Goal: Transaction & Acquisition: Purchase product/service

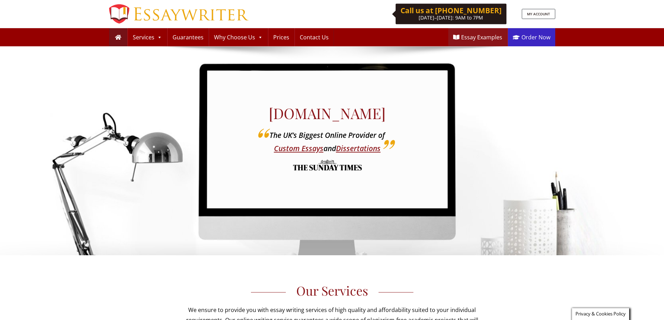
click at [536, 37] on link "Order Now" at bounding box center [531, 37] width 47 height 18
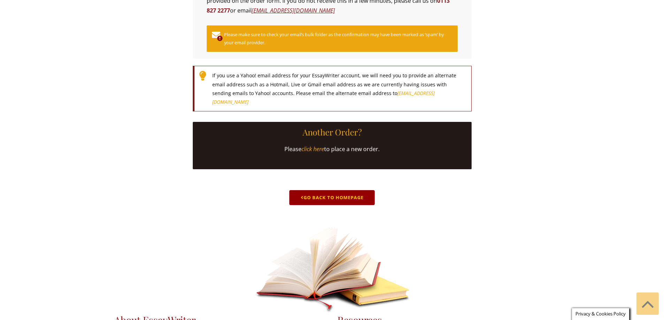
scroll to position [279, 0]
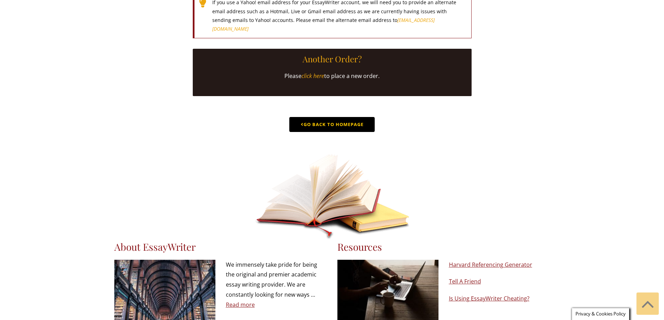
click at [350, 132] on link "Go Back to Homepage" at bounding box center [331, 124] width 85 height 15
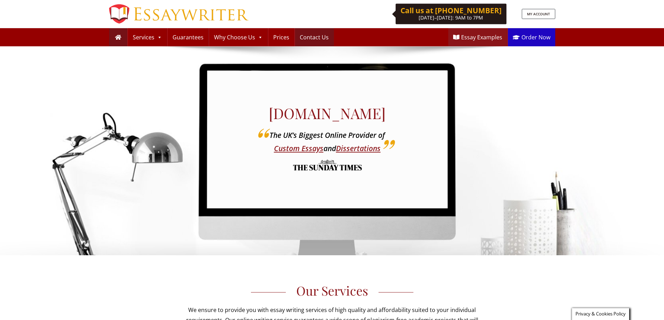
click at [296, 38] on link "Contact Us" at bounding box center [314, 37] width 39 height 18
